Goal: Task Accomplishment & Management: Use online tool/utility

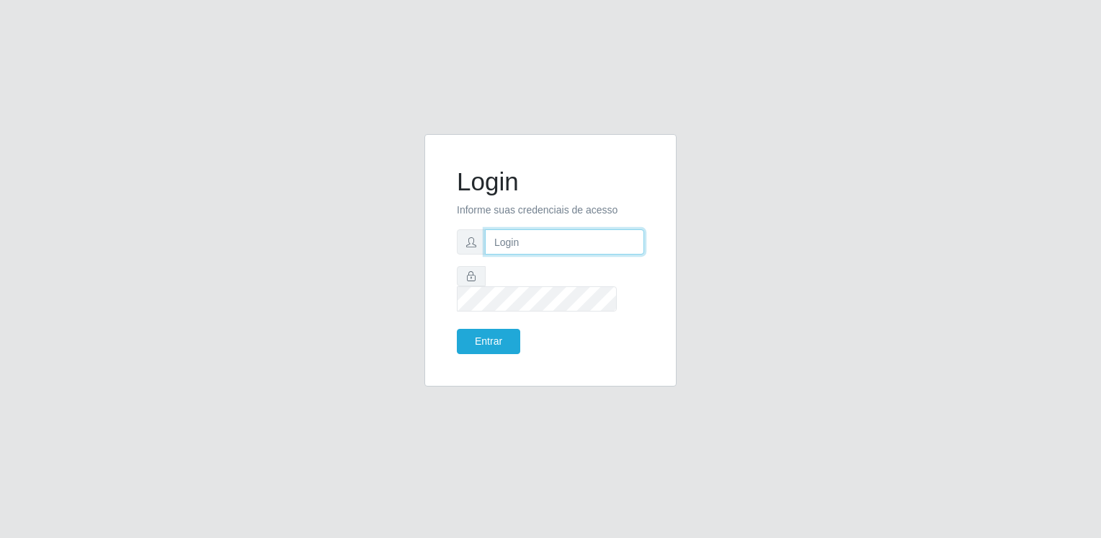
click at [505, 254] on input "text" at bounding box center [564, 241] width 159 height 25
click at [457, 329] on button "Entrar" at bounding box center [488, 341] width 63 height 25
click at [500, 330] on button "Entrar" at bounding box center [488, 341] width 63 height 25
click at [476, 329] on button "Entrar" at bounding box center [488, 341] width 63 height 25
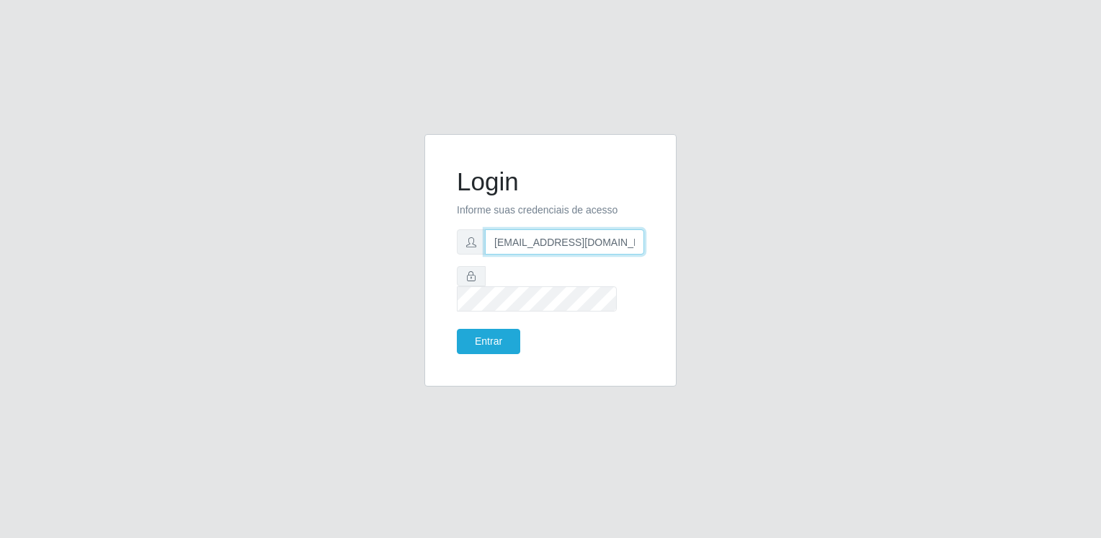
click at [588, 254] on input "[EMAIL_ADDRESS][DOMAIN_NAME]" at bounding box center [564, 241] width 159 height 25
type input "@[DOMAIN_NAME]"
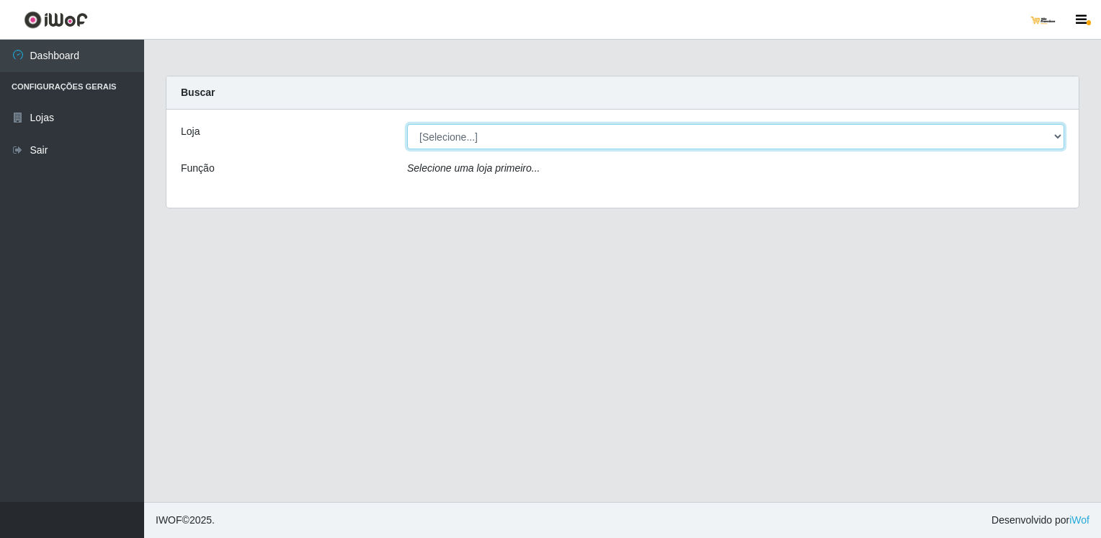
click at [596, 139] on select "[Selecione...] [GEOGRAPHIC_DATA]" at bounding box center [735, 136] width 657 height 25
select select "168"
click at [407, 124] on select "[Selecione...] [GEOGRAPHIC_DATA]" at bounding box center [735, 136] width 657 height 25
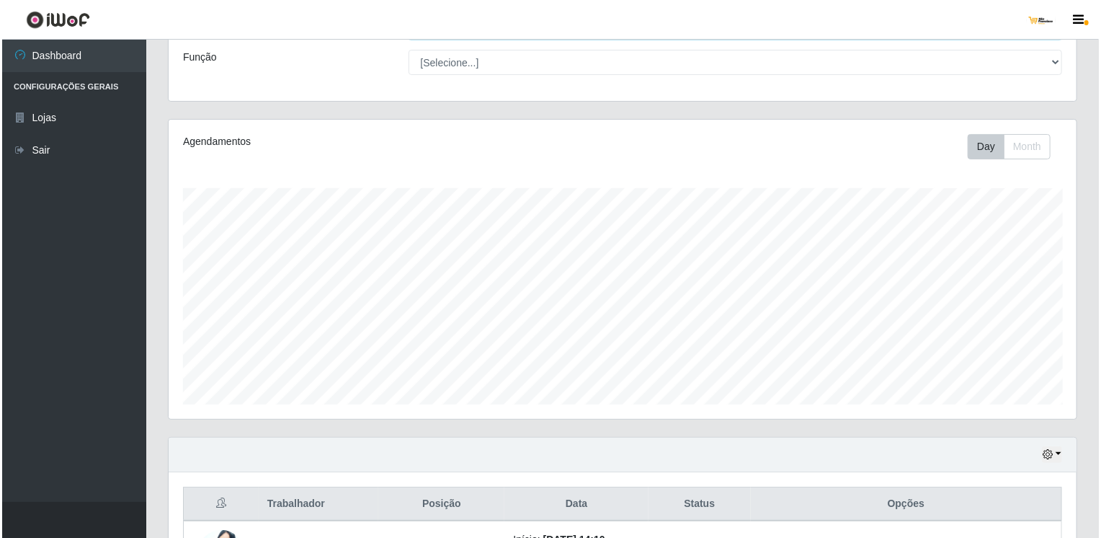
scroll to position [288, 0]
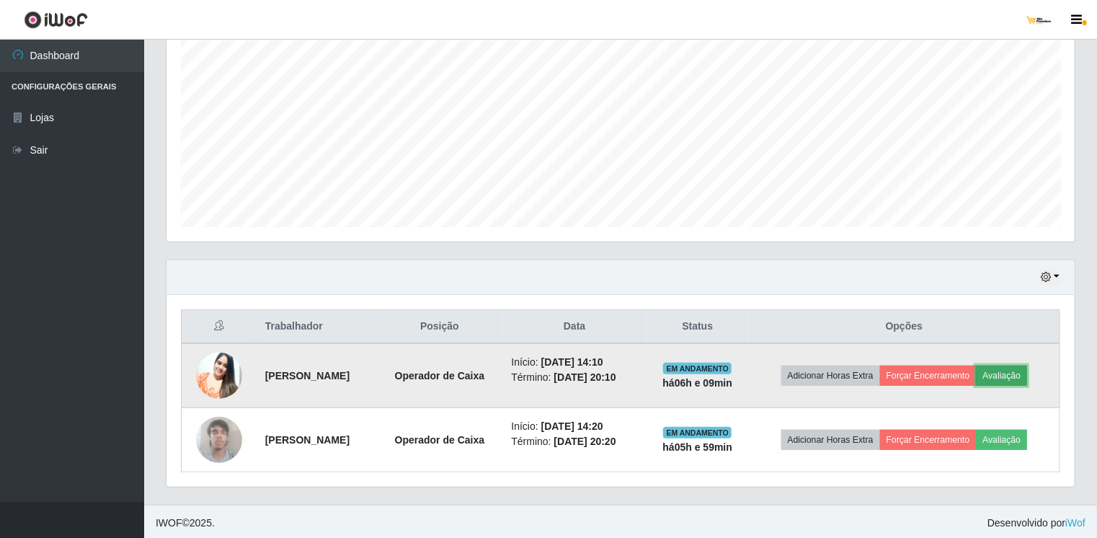
click at [1024, 373] on button "Avaliação" at bounding box center [1001, 375] width 51 height 20
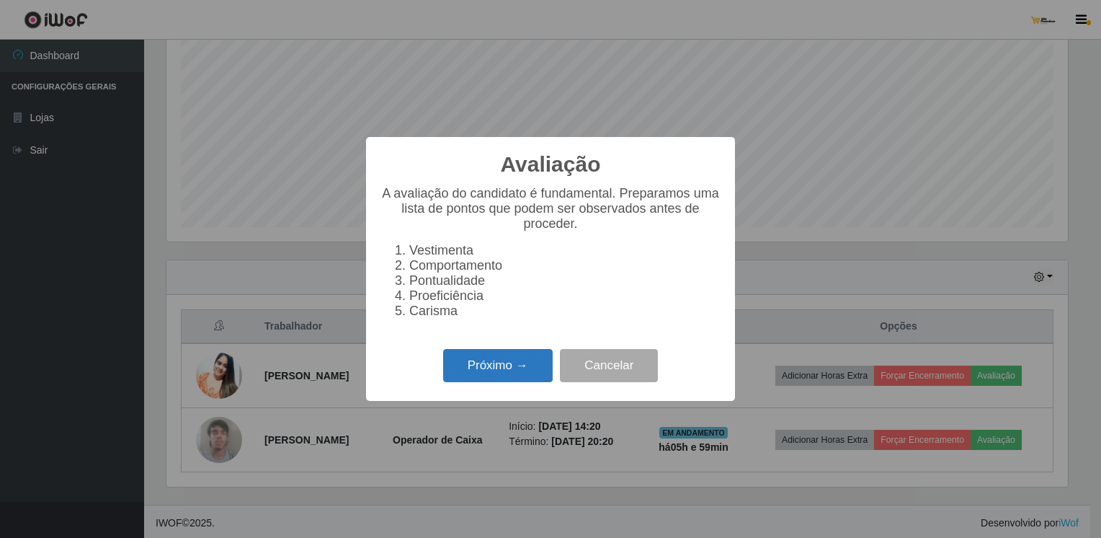
click at [524, 383] on button "Próximo →" at bounding box center [498, 366] width 110 height 34
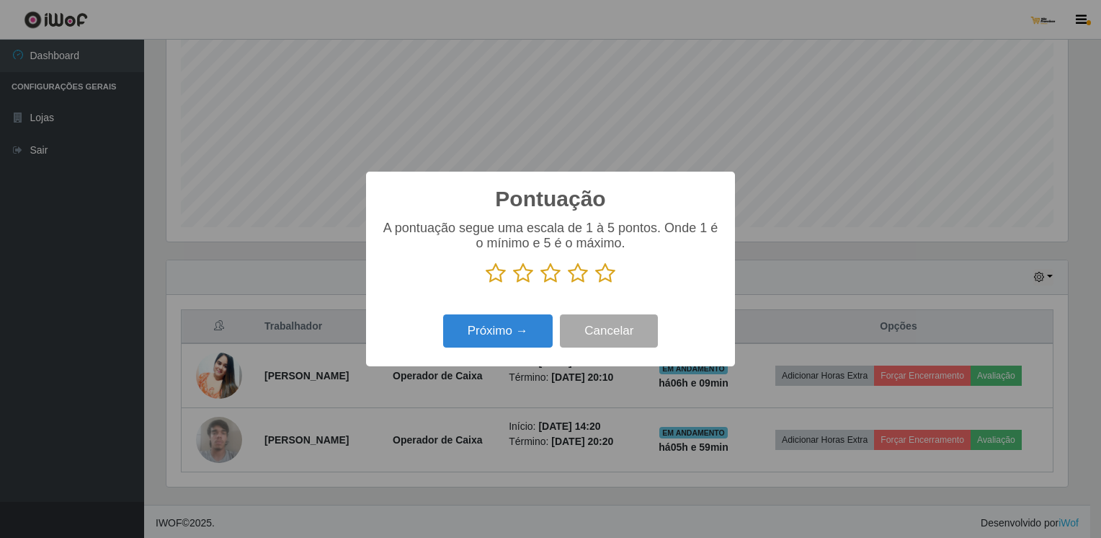
scroll to position [720569, 719966]
click at [603, 274] on icon at bounding box center [605, 273] width 20 height 22
click at [595, 284] on input "radio" at bounding box center [595, 284] width 0 height 0
click at [539, 338] on button "Próximo →" at bounding box center [498, 331] width 110 height 34
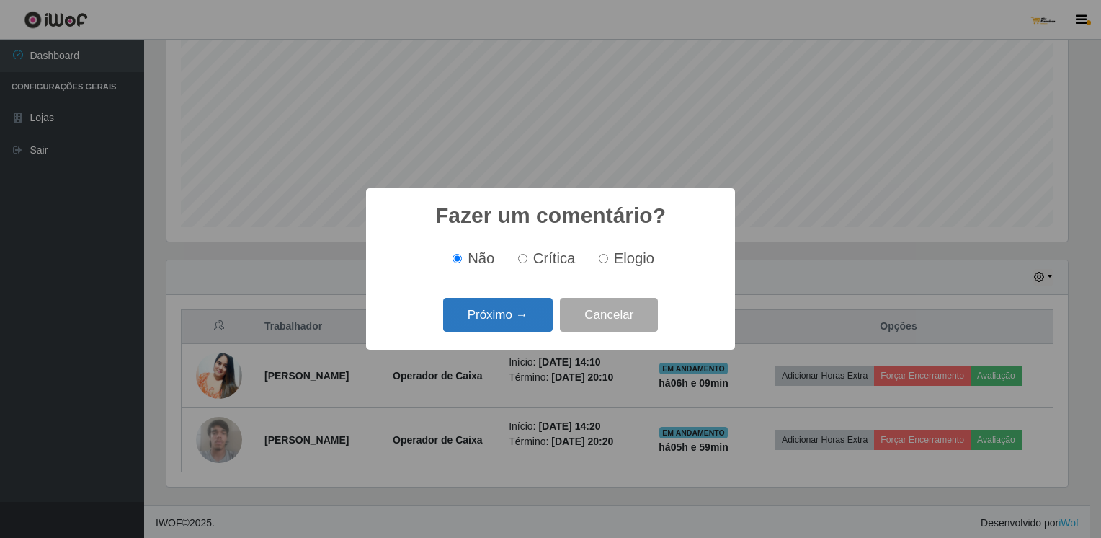
click at [530, 324] on button "Próximo →" at bounding box center [498, 315] width 110 height 34
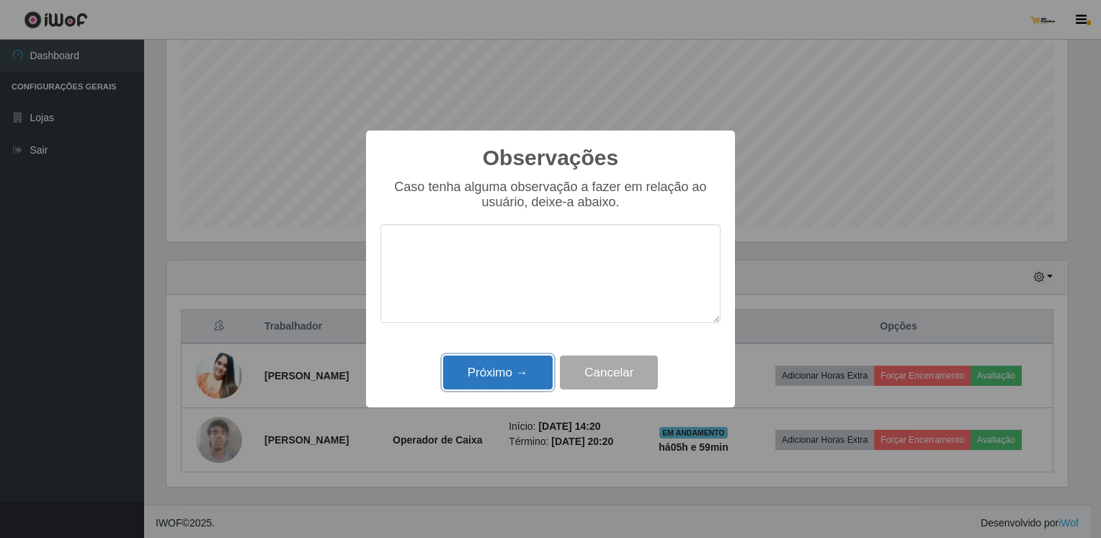
click at [528, 382] on button "Próximo →" at bounding box center [498, 372] width 110 height 34
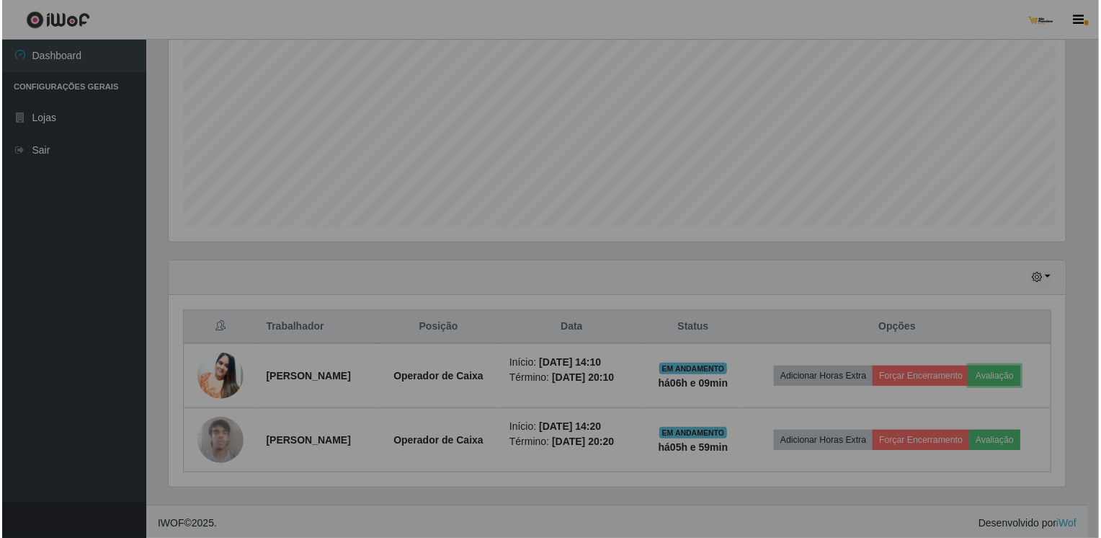
scroll to position [299, 908]
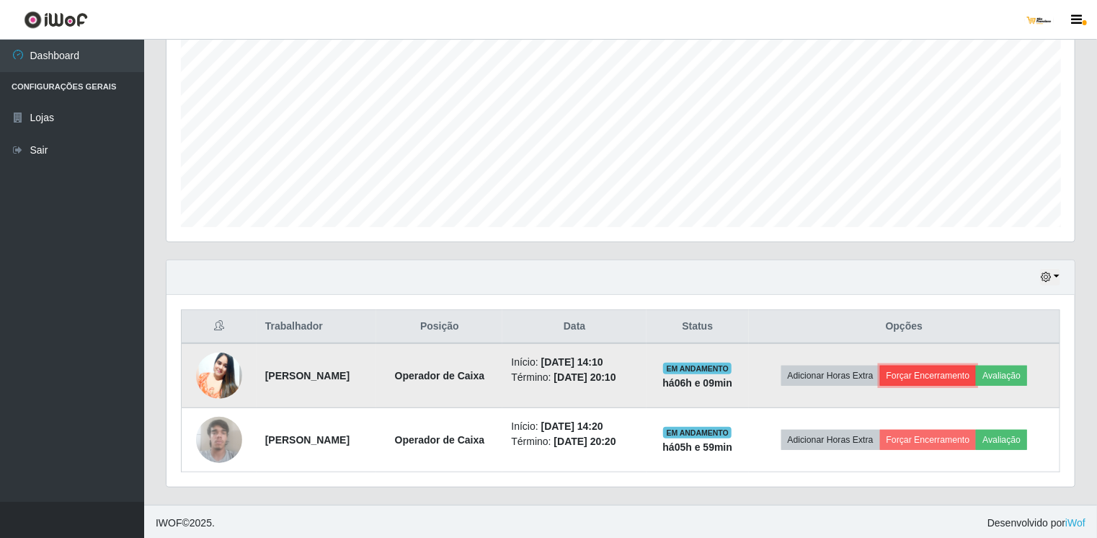
click at [943, 373] on button "Forçar Encerramento" at bounding box center [928, 375] width 97 height 20
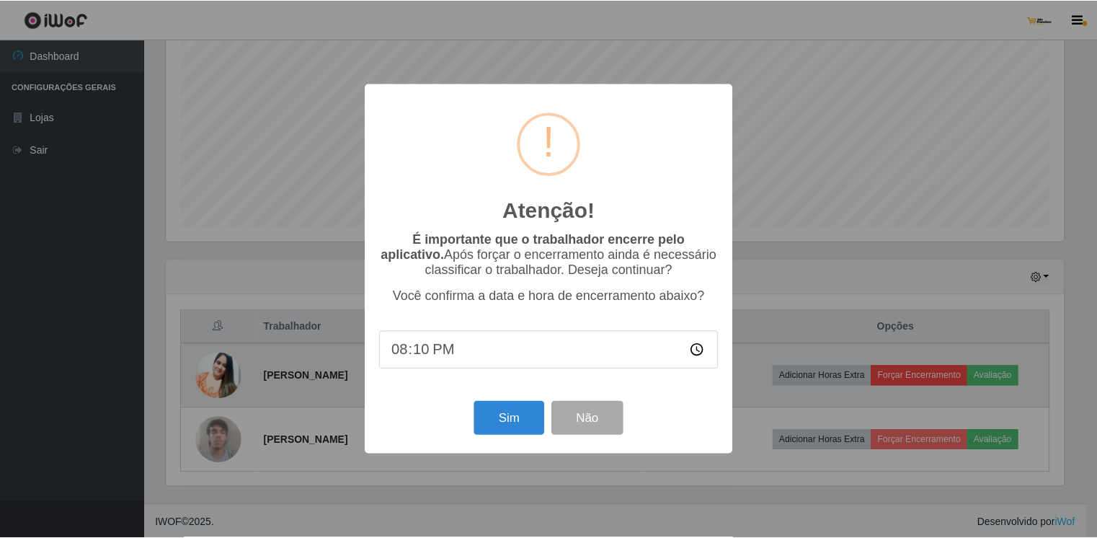
scroll to position [299, 903]
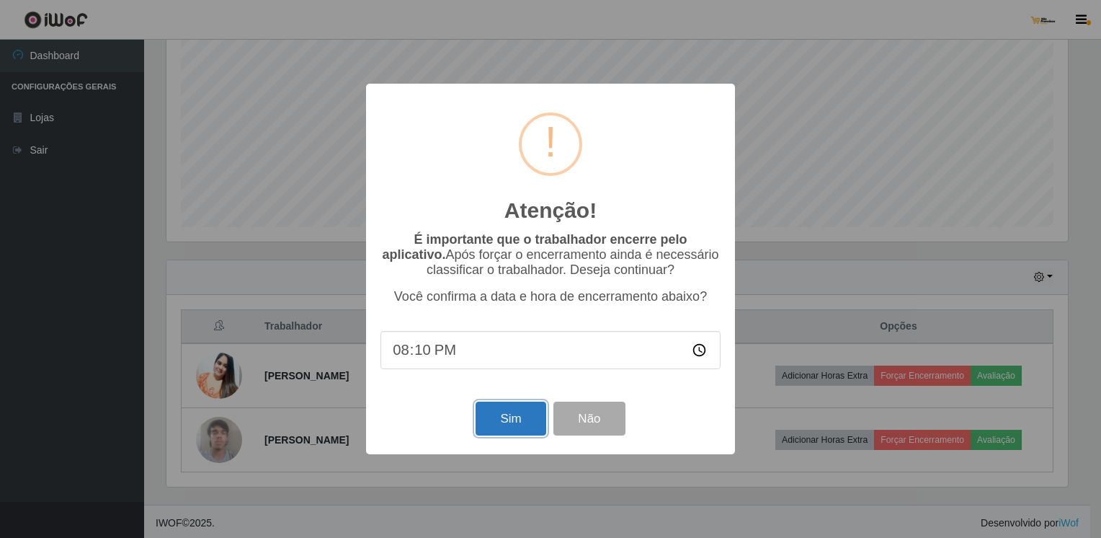
click at [519, 427] on button "Sim" at bounding box center [511, 419] width 70 height 34
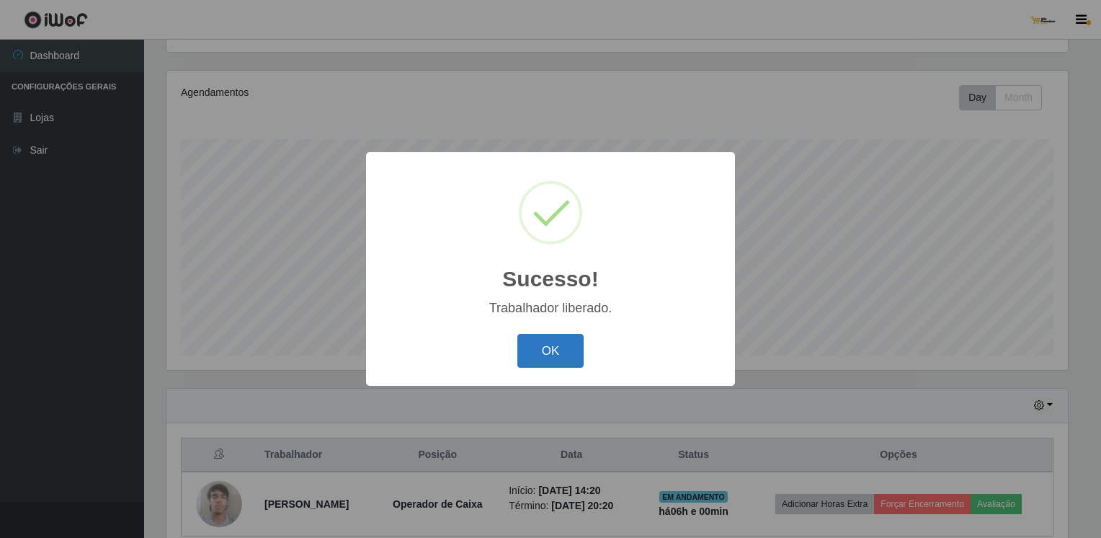
click at [550, 363] on button "OK" at bounding box center [551, 351] width 67 height 34
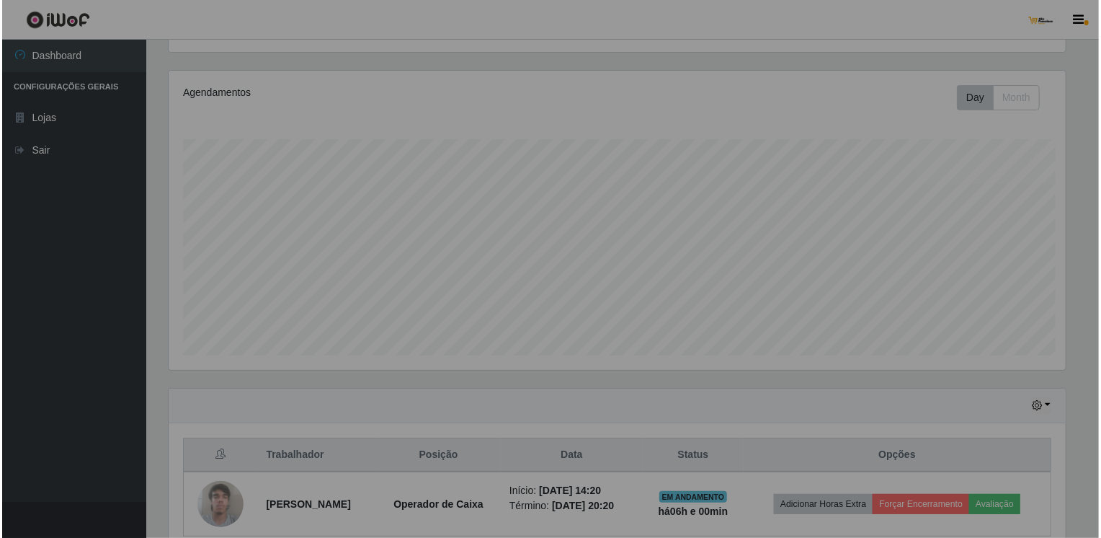
scroll to position [299, 908]
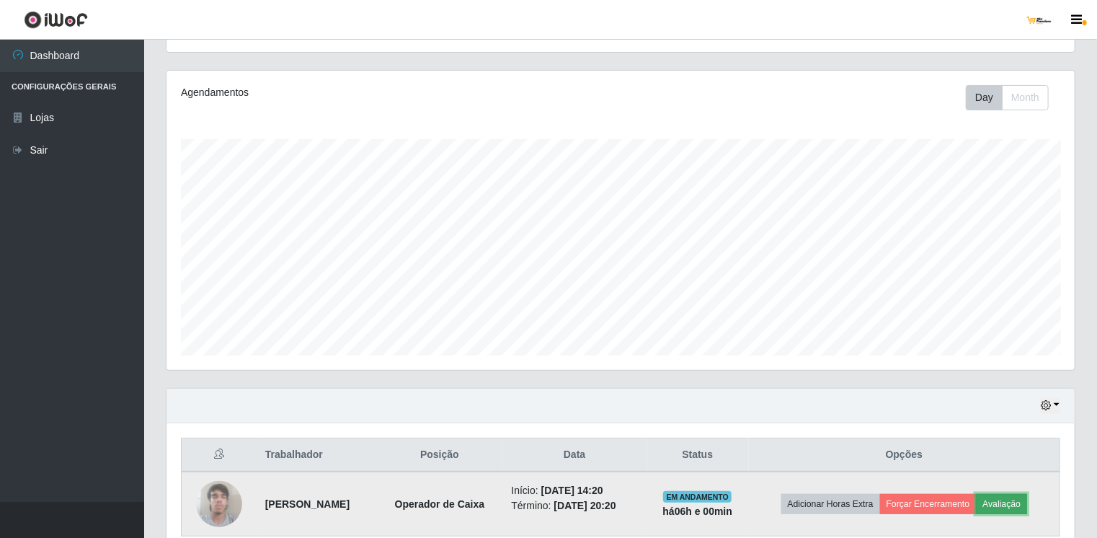
click at [998, 499] on button "Avaliação" at bounding box center [1001, 504] width 51 height 20
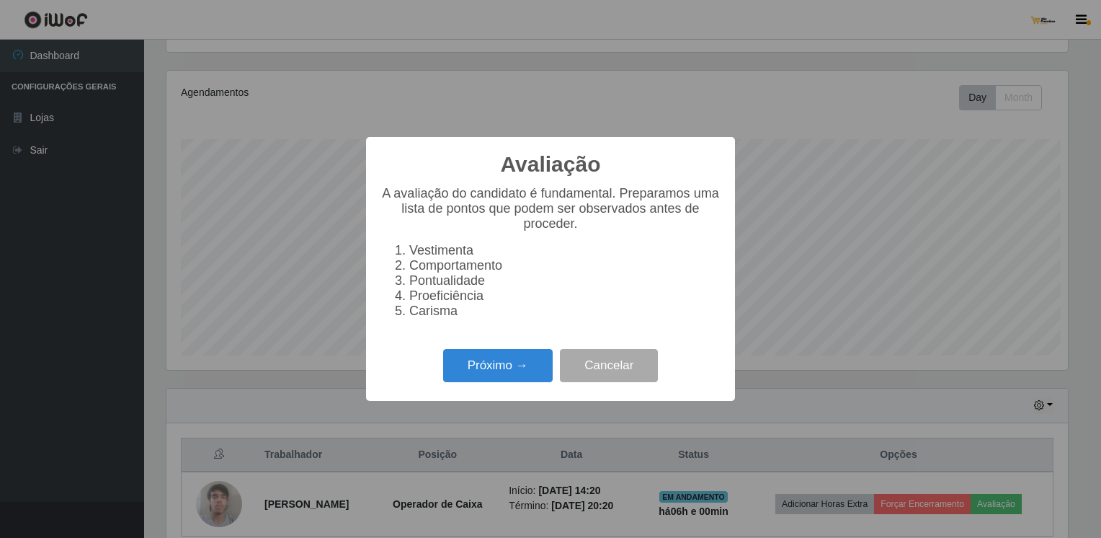
scroll to position [299, 903]
click at [537, 378] on button "Próximo →" at bounding box center [498, 366] width 110 height 34
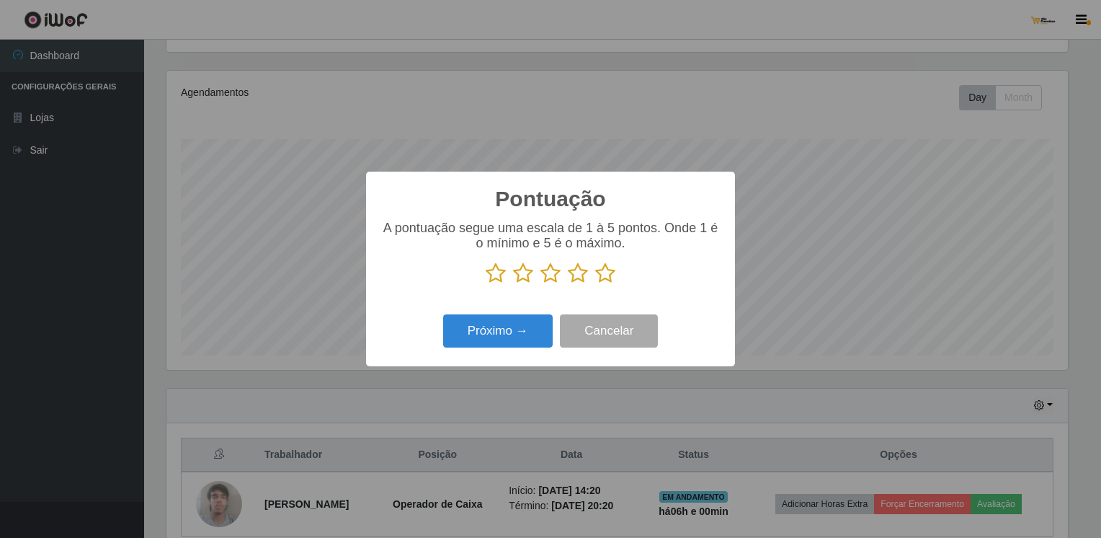
scroll to position [720569, 719966]
click at [528, 275] on icon at bounding box center [523, 273] width 20 height 22
click at [513, 284] on input "radio" at bounding box center [513, 284] width 0 height 0
click at [531, 324] on button "Próximo →" at bounding box center [498, 331] width 110 height 34
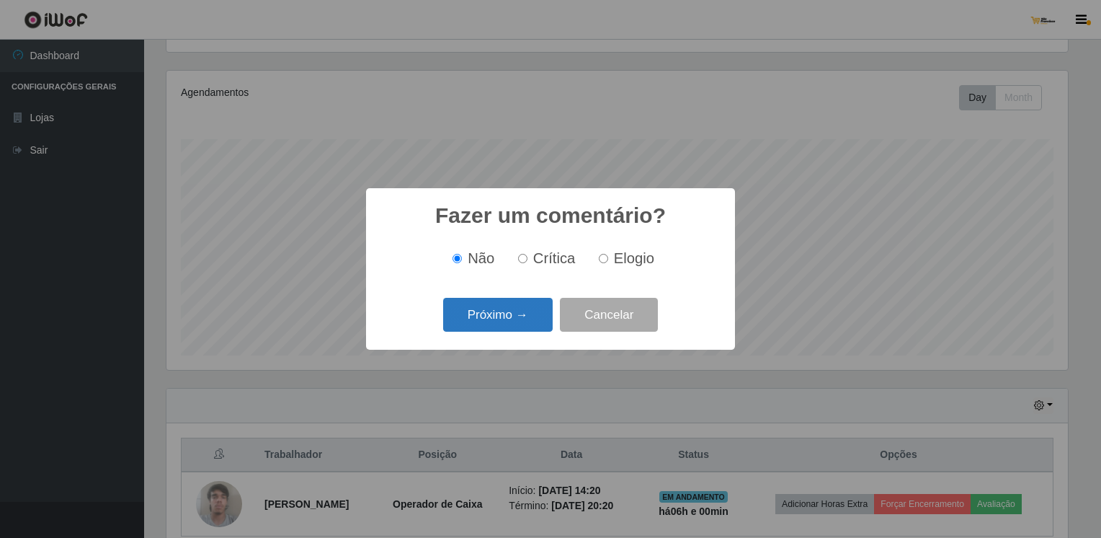
click at [531, 324] on button "Próximo →" at bounding box center [498, 315] width 110 height 34
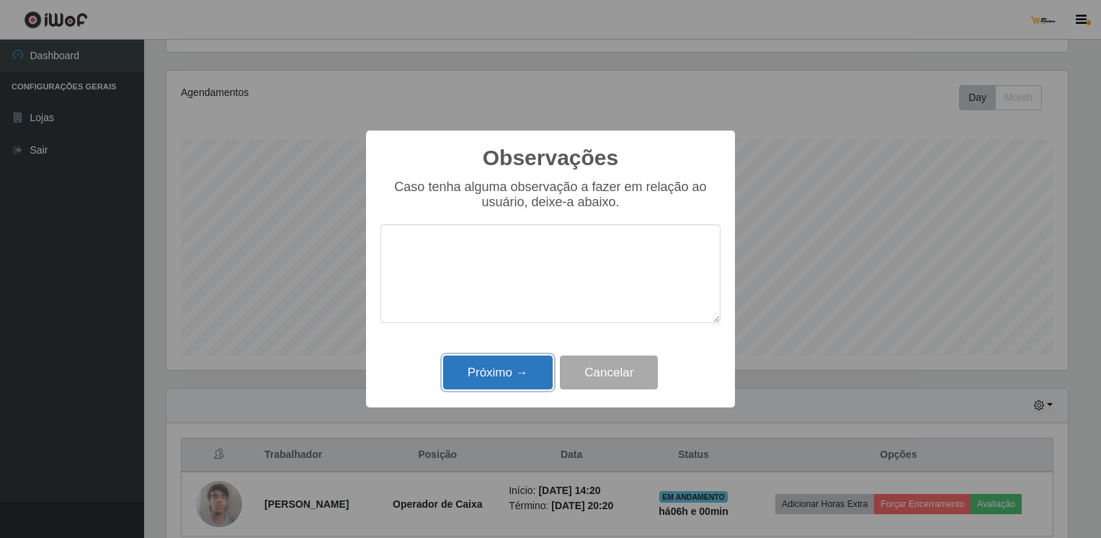
click at [535, 367] on button "Próximo →" at bounding box center [498, 372] width 110 height 34
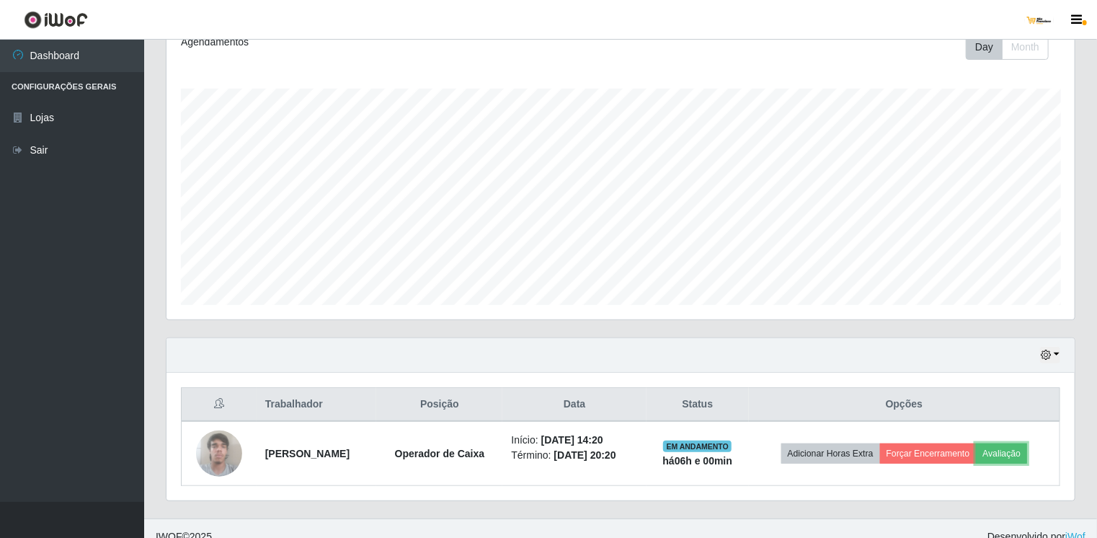
scroll to position [224, 0]
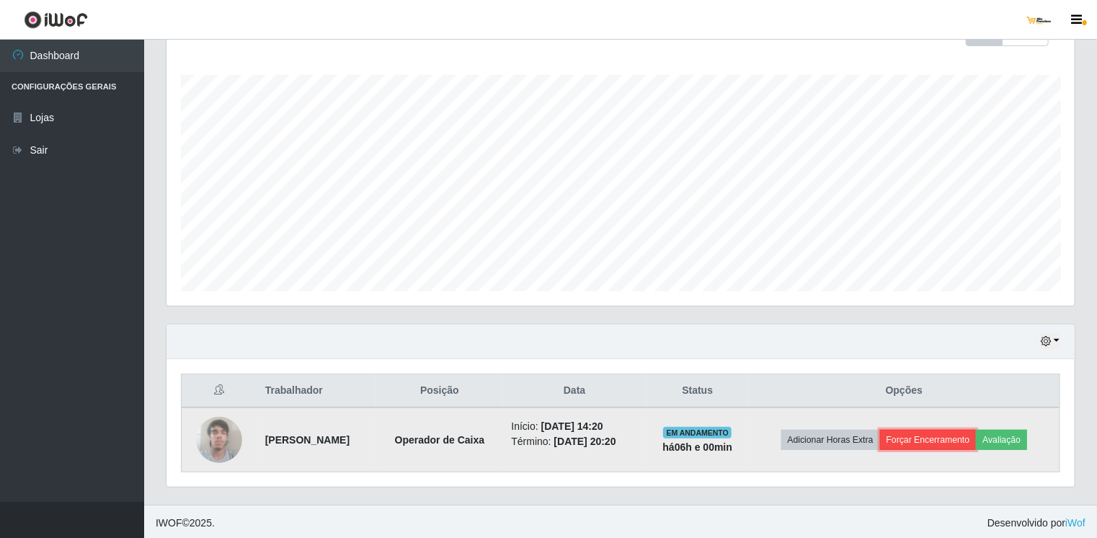
click at [922, 440] on button "Forçar Encerramento" at bounding box center [928, 440] width 97 height 20
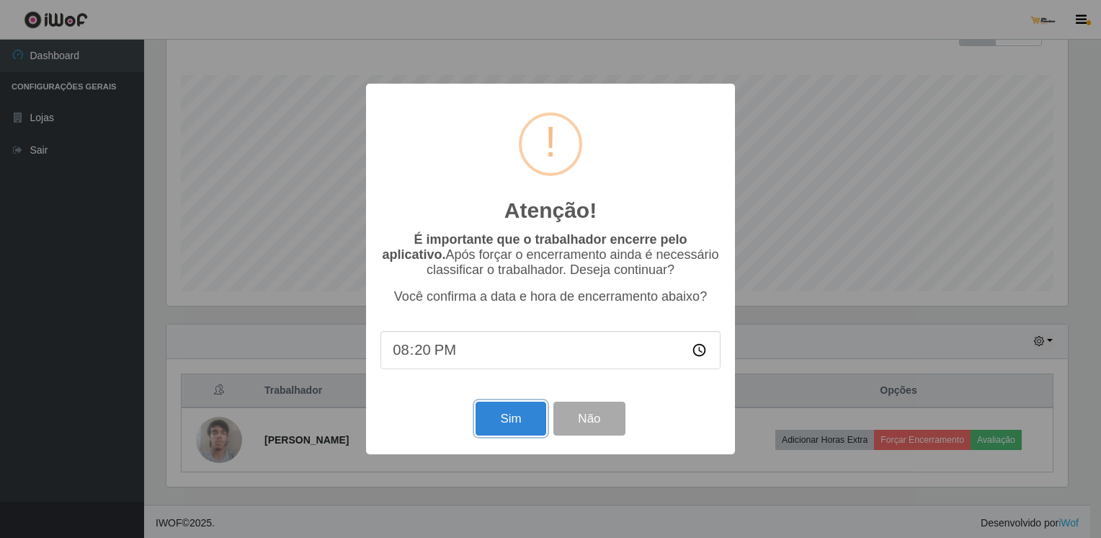
click at [513, 405] on div "Sim Não" at bounding box center [551, 418] width 340 height 41
click at [519, 419] on button "Sim" at bounding box center [511, 419] width 70 height 34
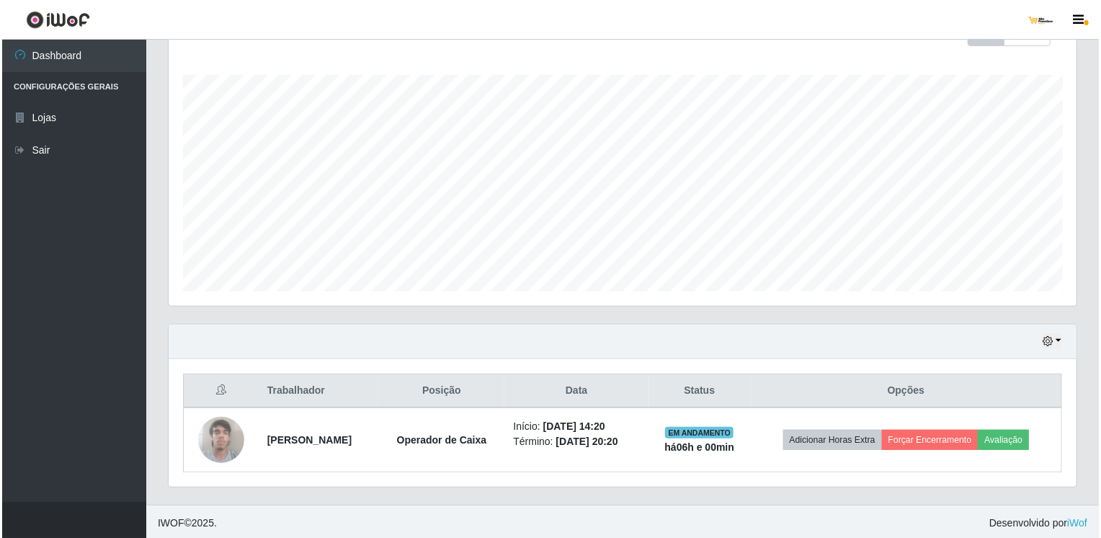
scroll to position [0, 0]
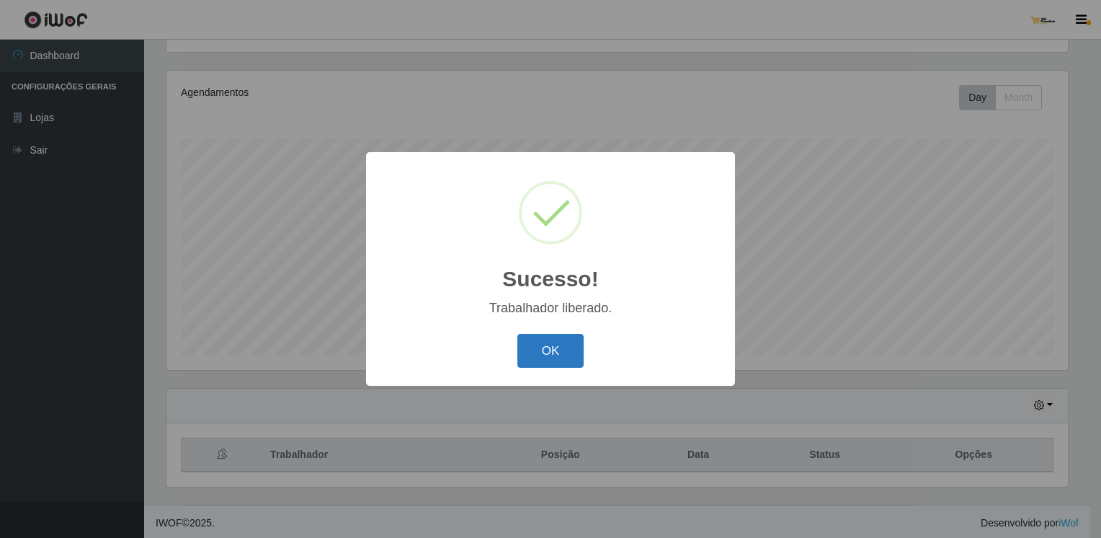
click at [559, 347] on button "OK" at bounding box center [551, 351] width 67 height 34
